Goal: Navigation & Orientation: Go to known website

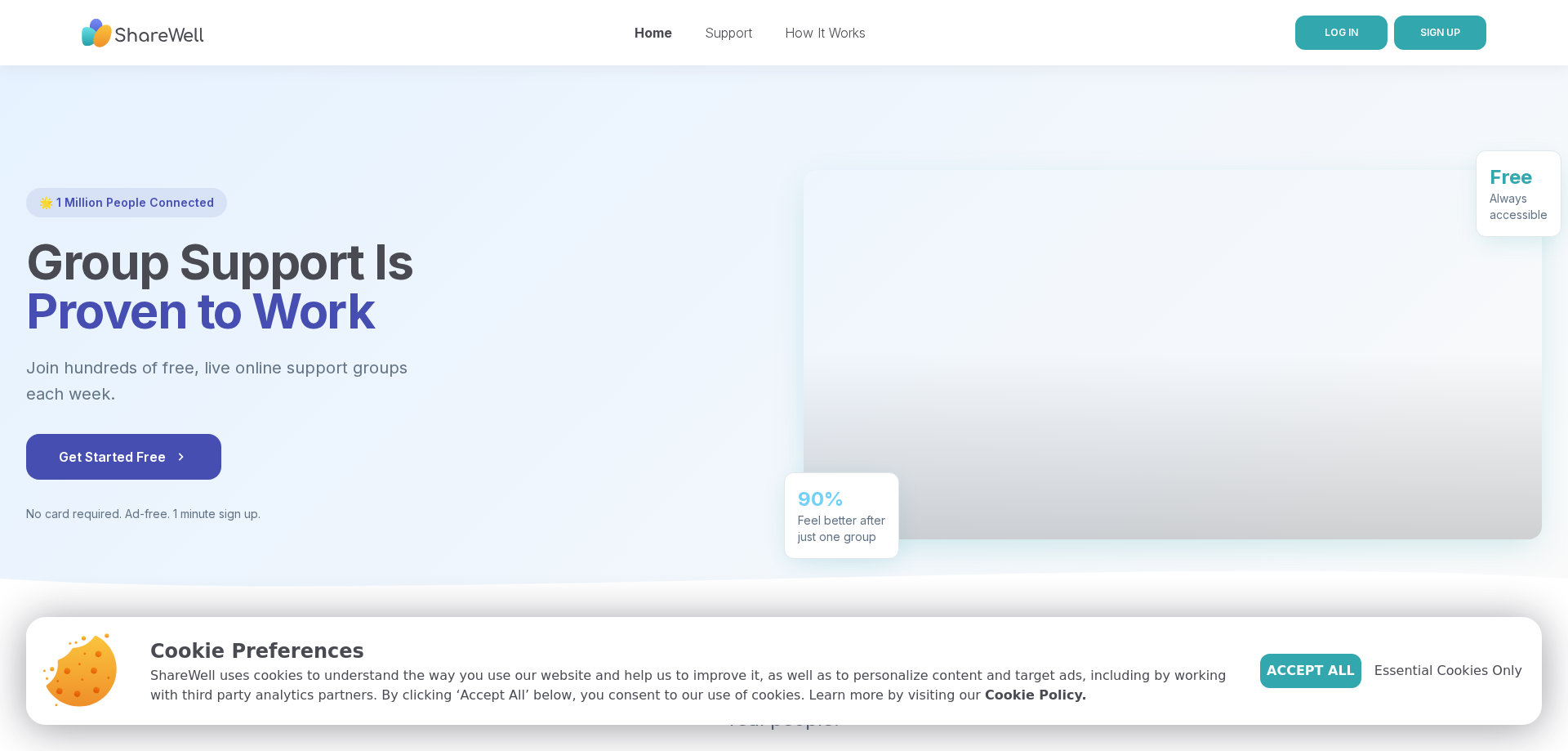
click at [1339, 40] on link "LOG IN" at bounding box center [1341, 33] width 93 height 34
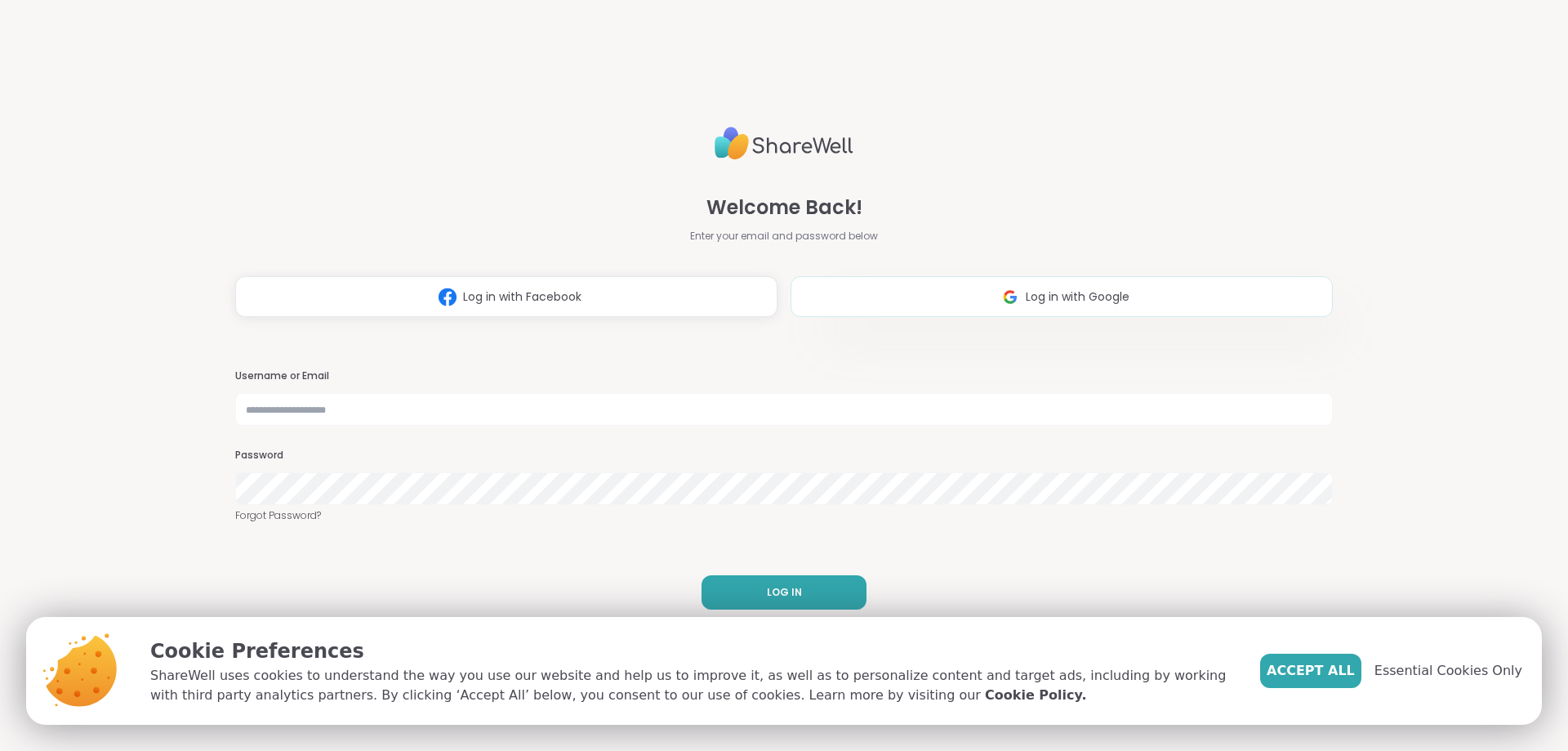
click at [1054, 298] on span "Log in with Google" at bounding box center [1077, 297] width 103 height 17
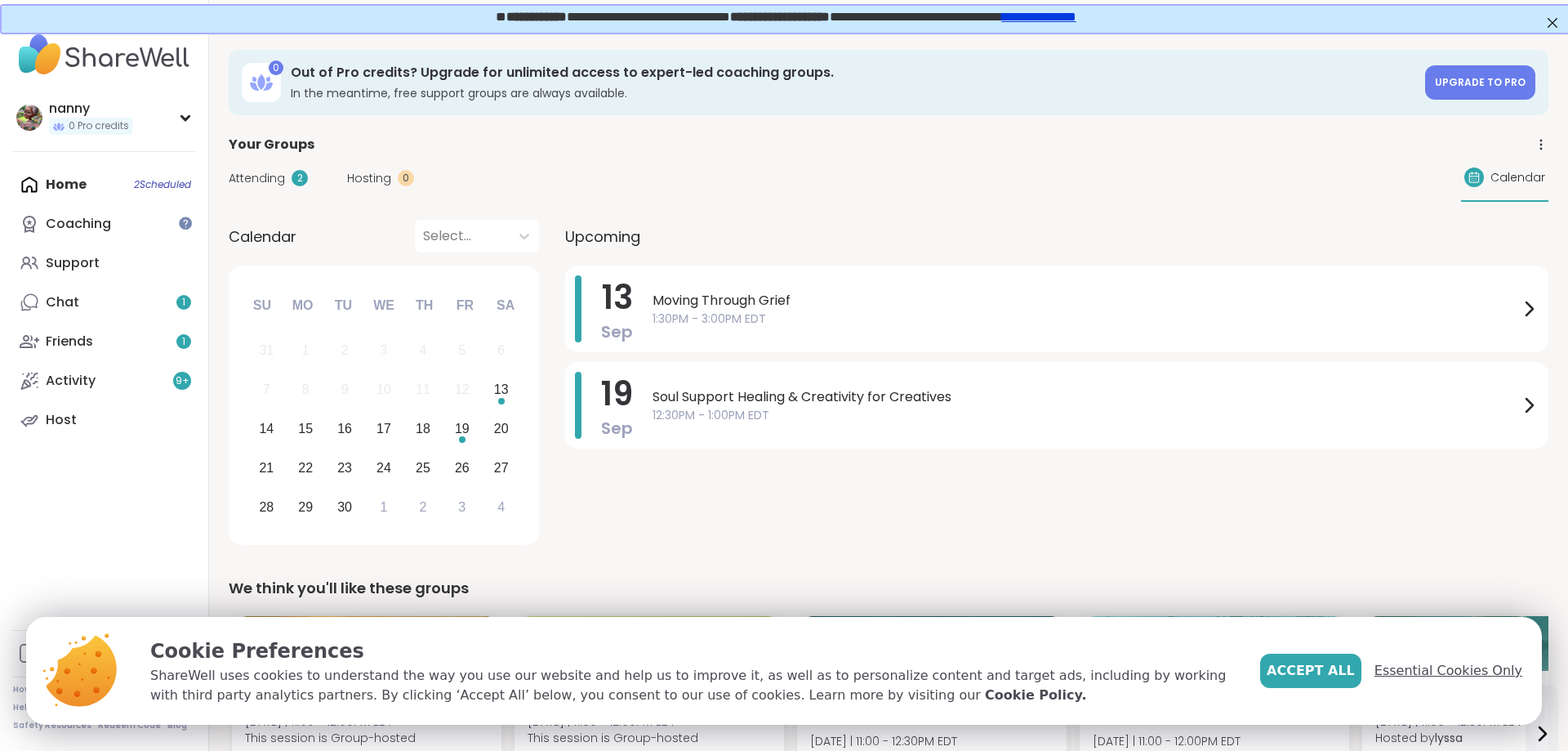
click at [1454, 668] on span "Essential Cookies Only" at bounding box center [1448, 671] width 148 height 20
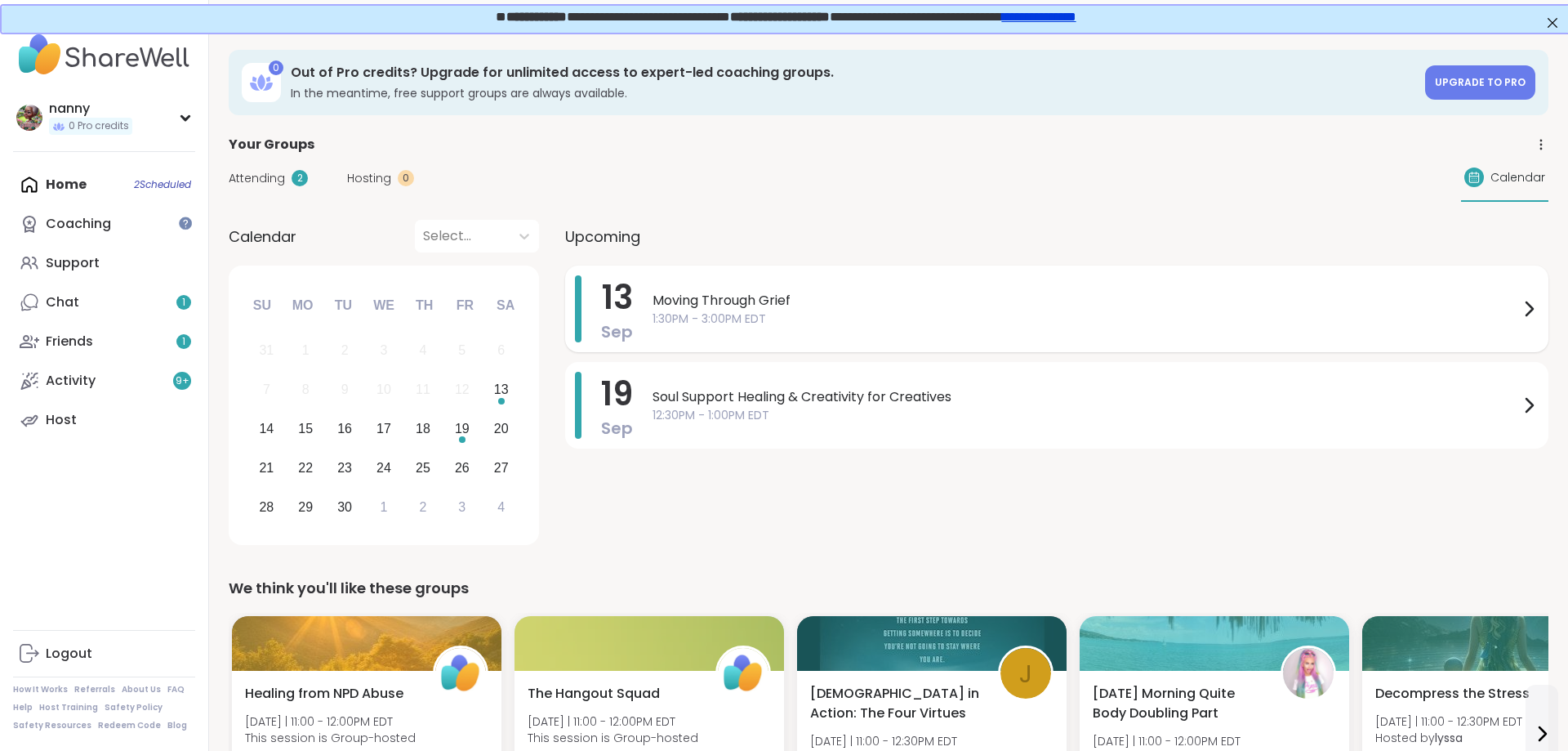
click at [1528, 303] on icon at bounding box center [1529, 308] width 6 height 13
